Goal: Information Seeking & Learning: Learn about a topic

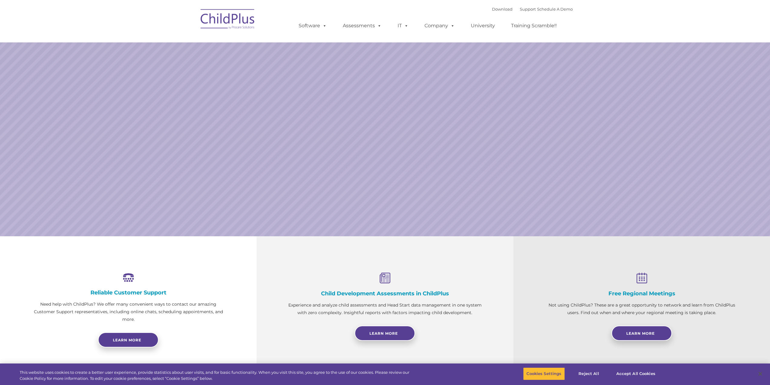
select select "MEDIUM"
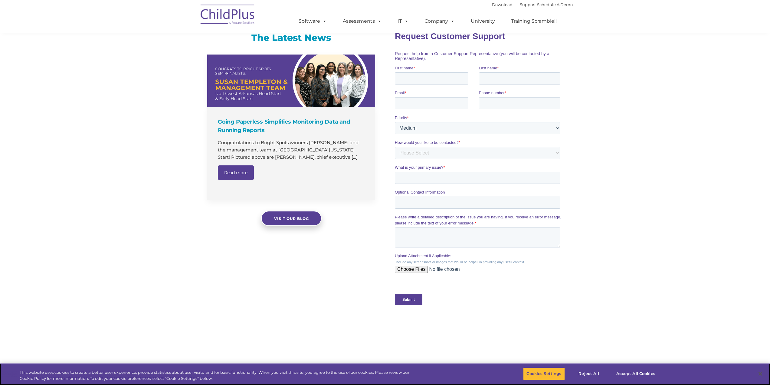
scroll to position [371, 0]
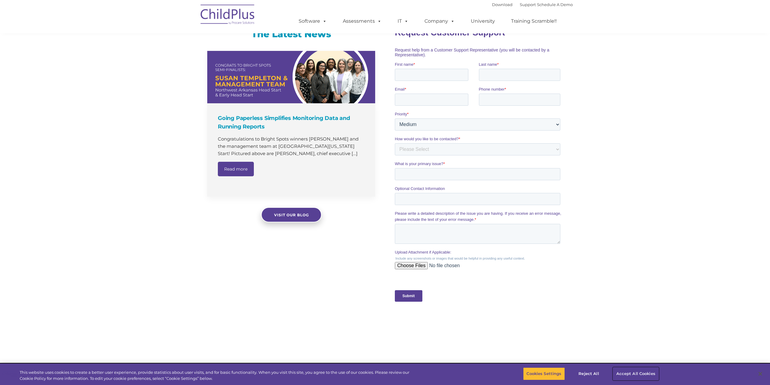
click at [645, 371] on button "Accept All Cookies" at bounding box center [636, 373] width 46 height 13
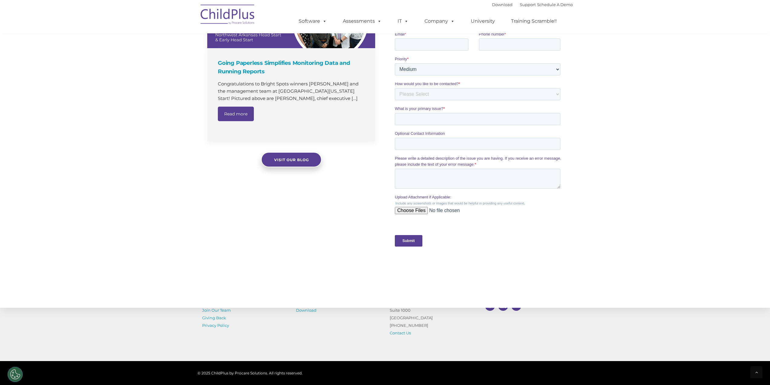
scroll to position [478, 0]
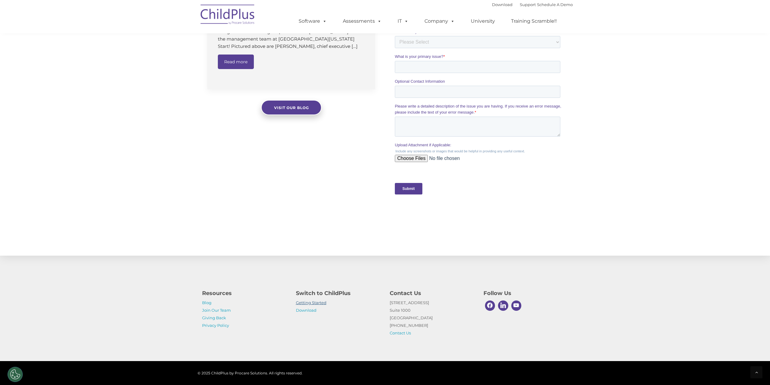
click at [322, 302] on link "Getting Started" at bounding box center [311, 302] width 31 height 5
click at [312, 310] on link "Download" at bounding box center [306, 309] width 21 height 5
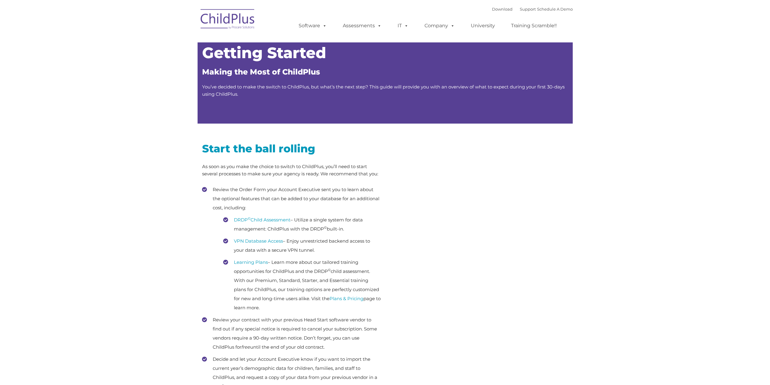
type input ""
